Goal: Task Accomplishment & Management: Use online tool/utility

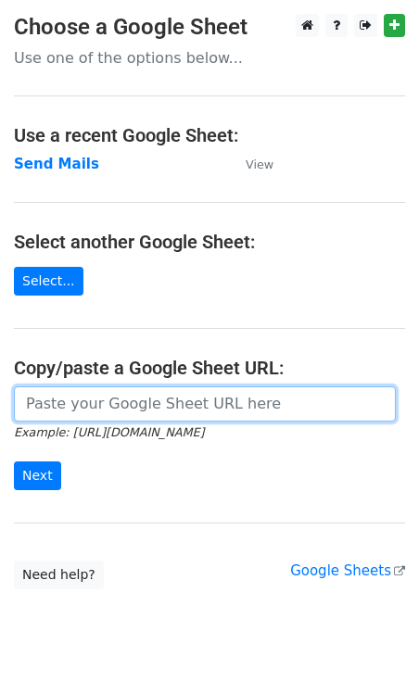
click at [95, 406] on input "url" at bounding box center [205, 403] width 382 height 35
paste input "https://docs.google.com/spreadsheets/d/1ixLlPx7FNuHzTNOhypr9Ec-fxFj1GfhNpugWxUa…"
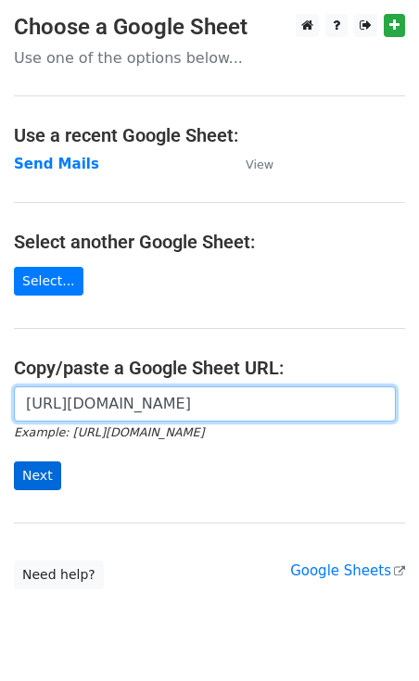
type input "https://docs.google.com/spreadsheets/d/1ixLlPx7FNuHzTNOhypr9Ec-fxFj1GfhNpugWxUa…"
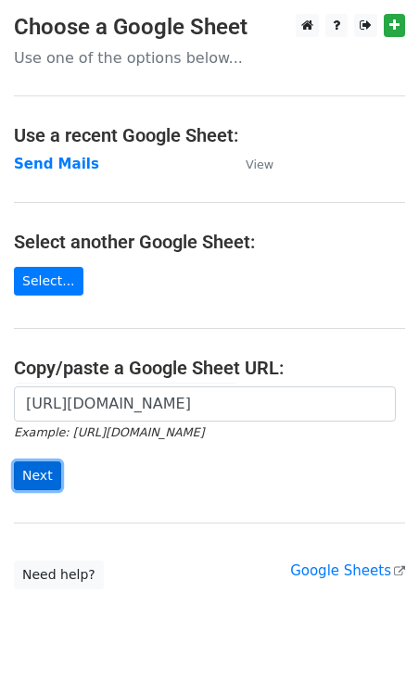
click at [29, 475] on input "Next" at bounding box center [37, 475] width 47 height 29
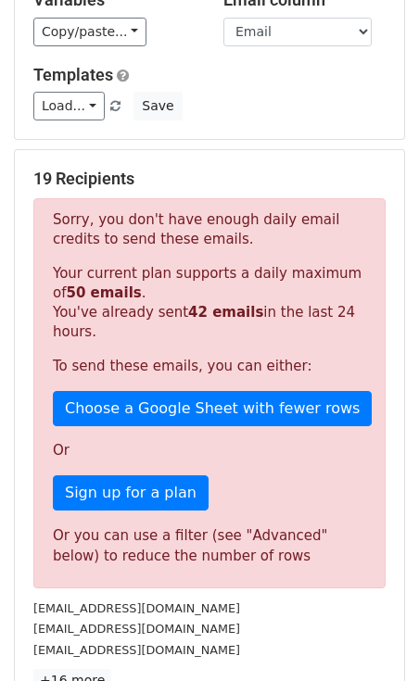
scroll to position [142, 0]
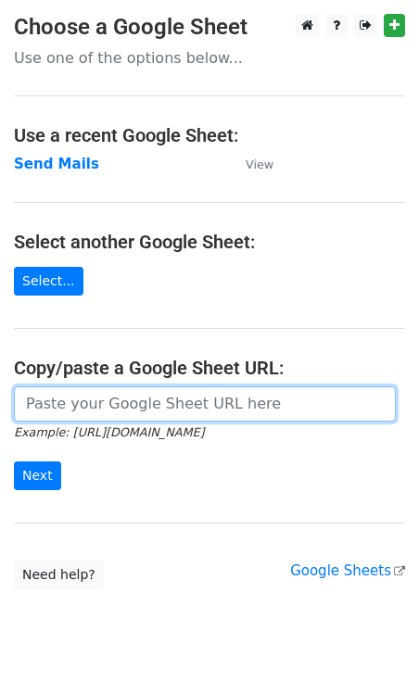
click at [105, 400] on input "url" at bounding box center [205, 403] width 382 height 35
paste input "https://docs.google.com/spreadsheets/d/1ixLlPx7FNuHzTNOhypr9Ec-fxFj1GfhNpugWxUa…"
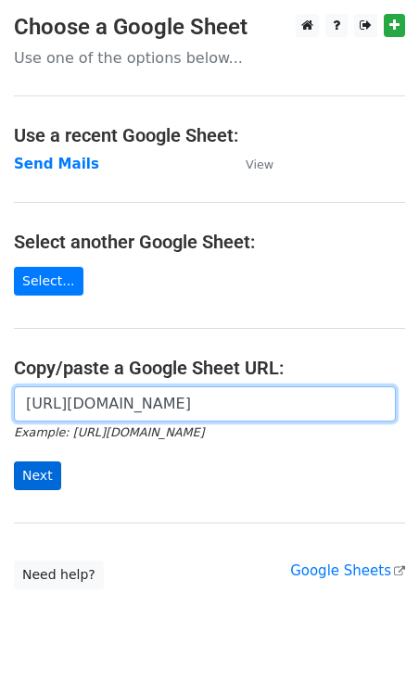
type input "https://docs.google.com/spreadsheets/d/1ixLlPx7FNuHzTNOhypr9Ec-fxFj1GfhNpugWxUa…"
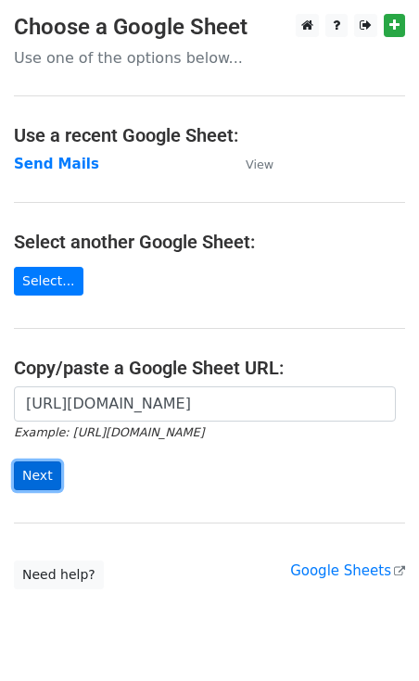
click at [31, 479] on input "Next" at bounding box center [37, 475] width 47 height 29
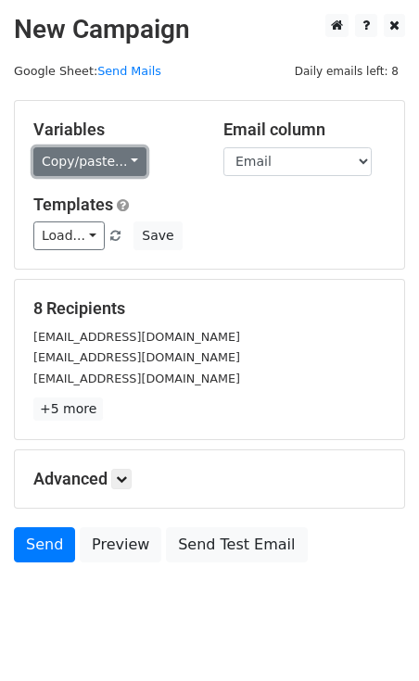
click at [106, 147] on link "Copy/paste..." at bounding box center [89, 161] width 113 height 29
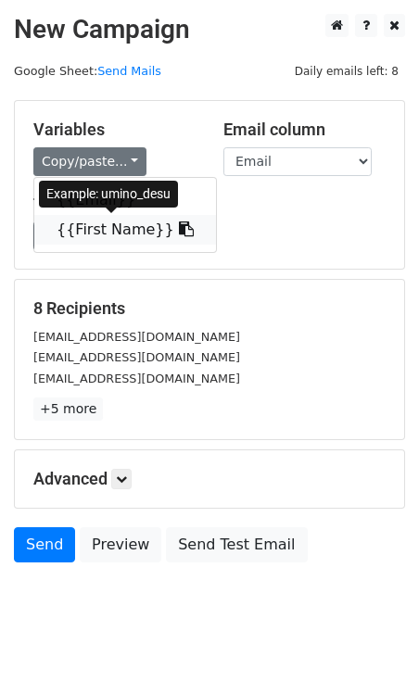
click at [90, 223] on link "{{First Name}}" at bounding box center [125, 230] width 182 height 30
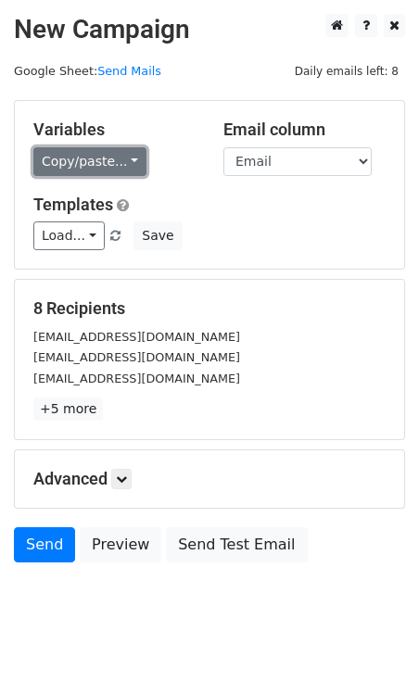
click at [86, 167] on link "Copy/paste..." at bounding box center [89, 161] width 113 height 29
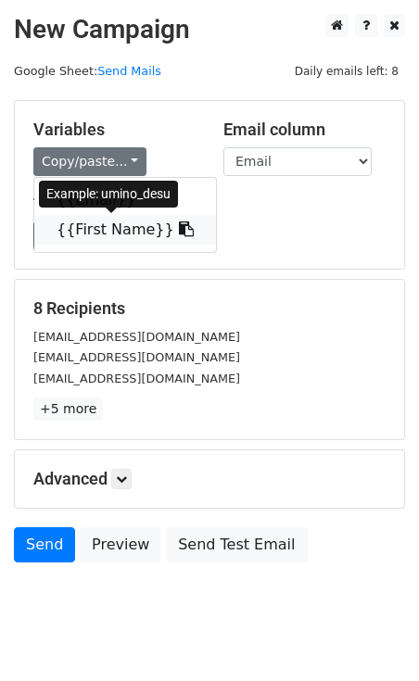
click at [98, 226] on link "{{First Name}}" at bounding box center [125, 230] width 182 height 30
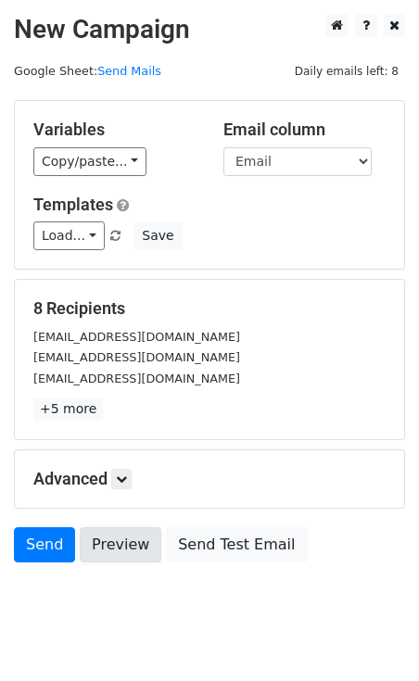
click at [122, 543] on link "Preview" at bounding box center [121, 544] width 82 height 35
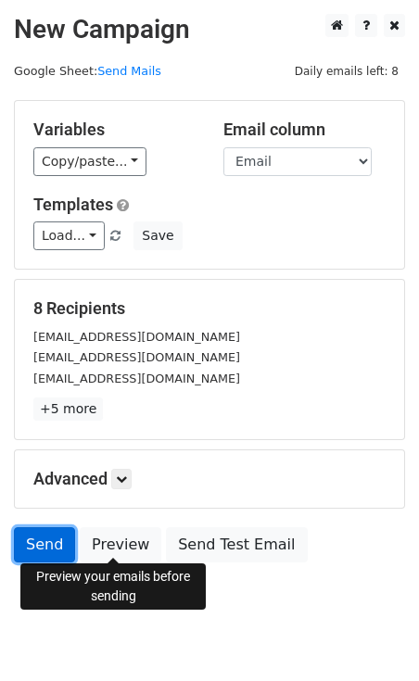
click at [47, 546] on link "Send" at bounding box center [44, 544] width 61 height 35
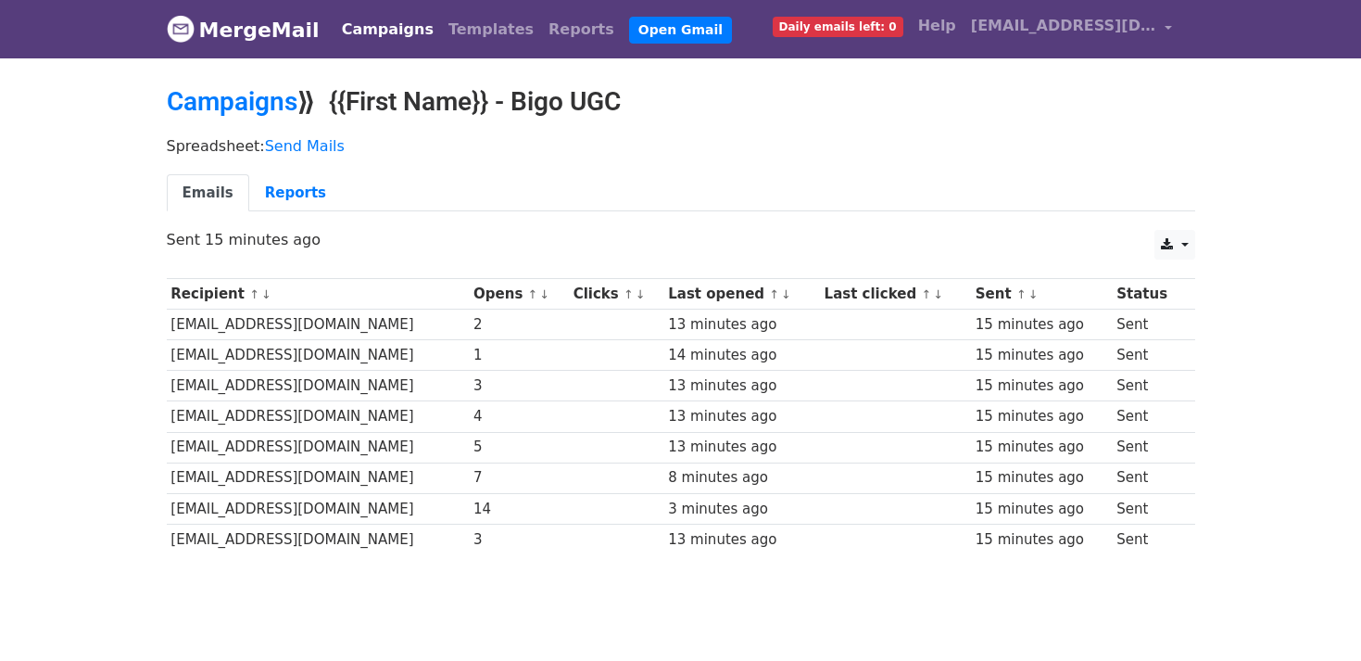
click at [324, 539] on td "[EMAIL_ADDRESS][DOMAIN_NAME]" at bounding box center [318, 538] width 303 height 31
click at [256, 535] on td "[EMAIL_ADDRESS][DOMAIN_NAME]" at bounding box center [318, 538] width 303 height 31
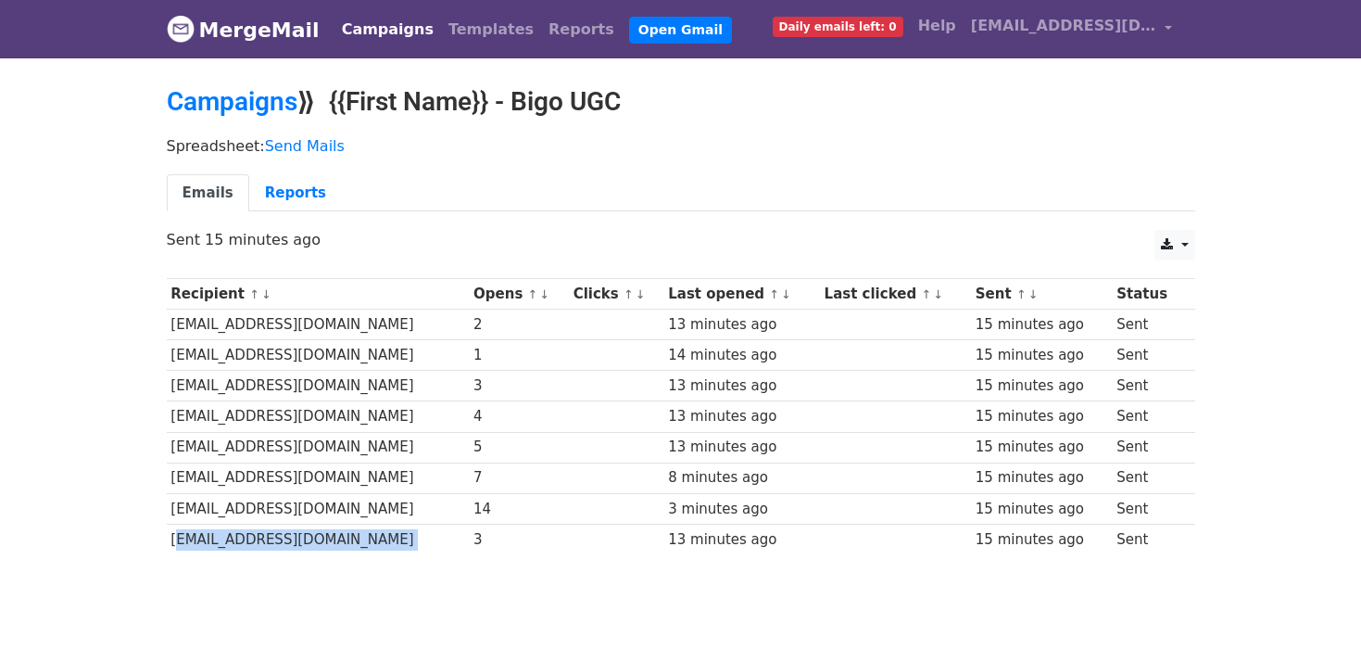
copy tr "[EMAIL_ADDRESS][DOMAIN_NAME]"
